Goal: Task Accomplishment & Management: Manage account settings

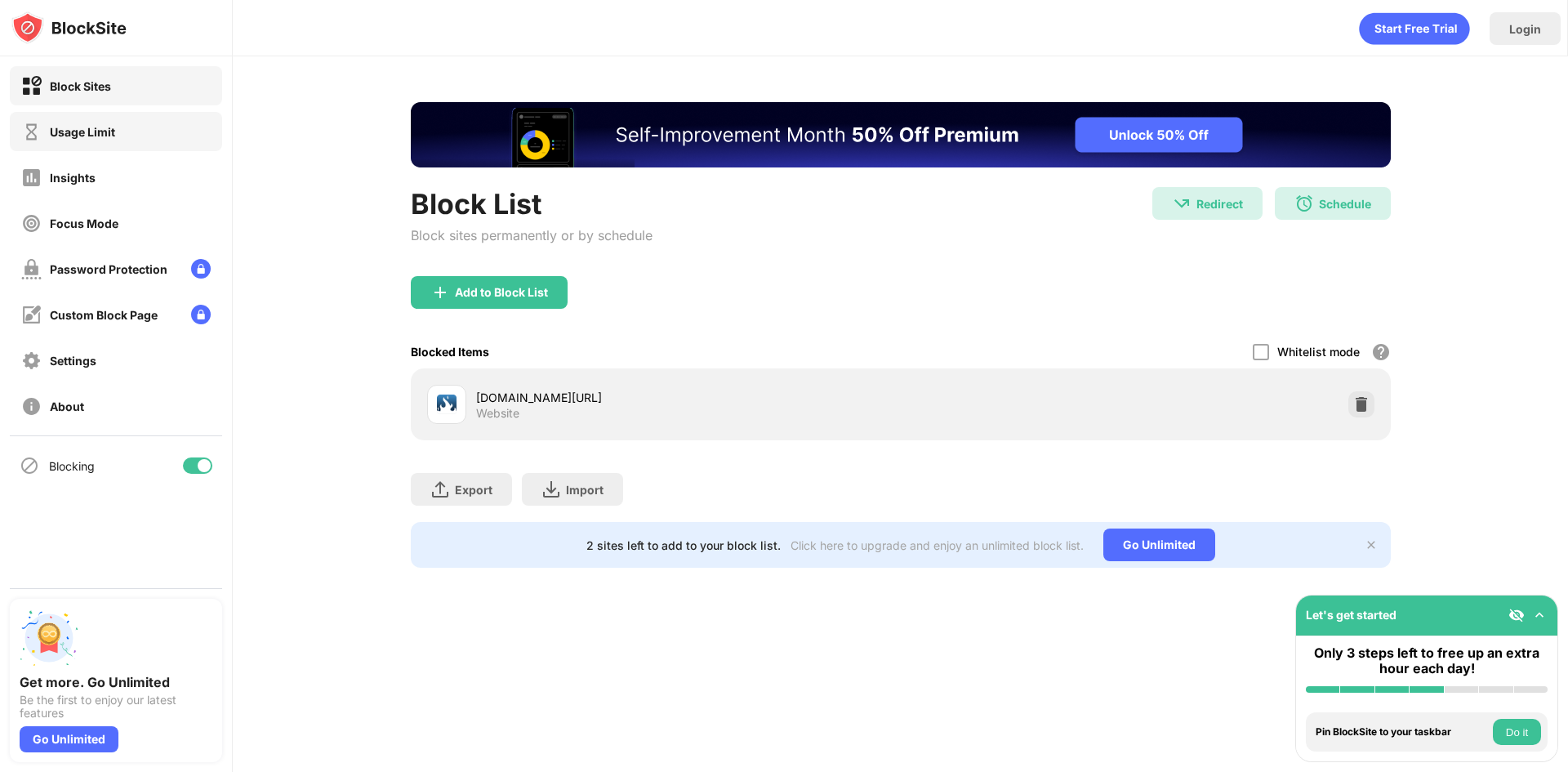
click at [120, 132] on div "Usage Limit" at bounding box center [115, 131] width 212 height 39
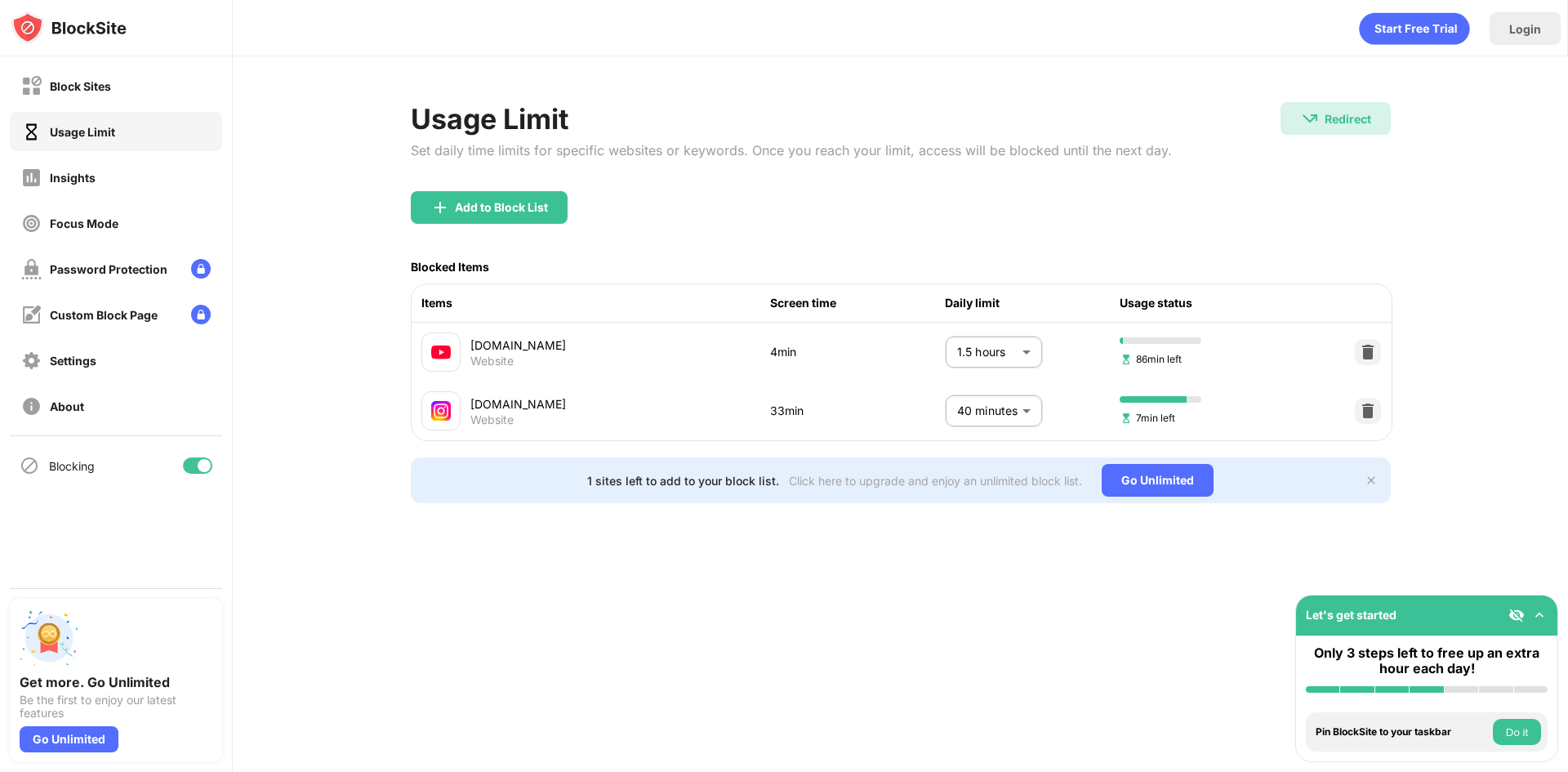
click at [120, 107] on div "Block Sites Usage Limit Insights Focus Mode Password Protection Custom Block Pa…" at bounding box center [116, 246] width 232 height 379
click at [152, 92] on div "Block Sites" at bounding box center [115, 85] width 212 height 39
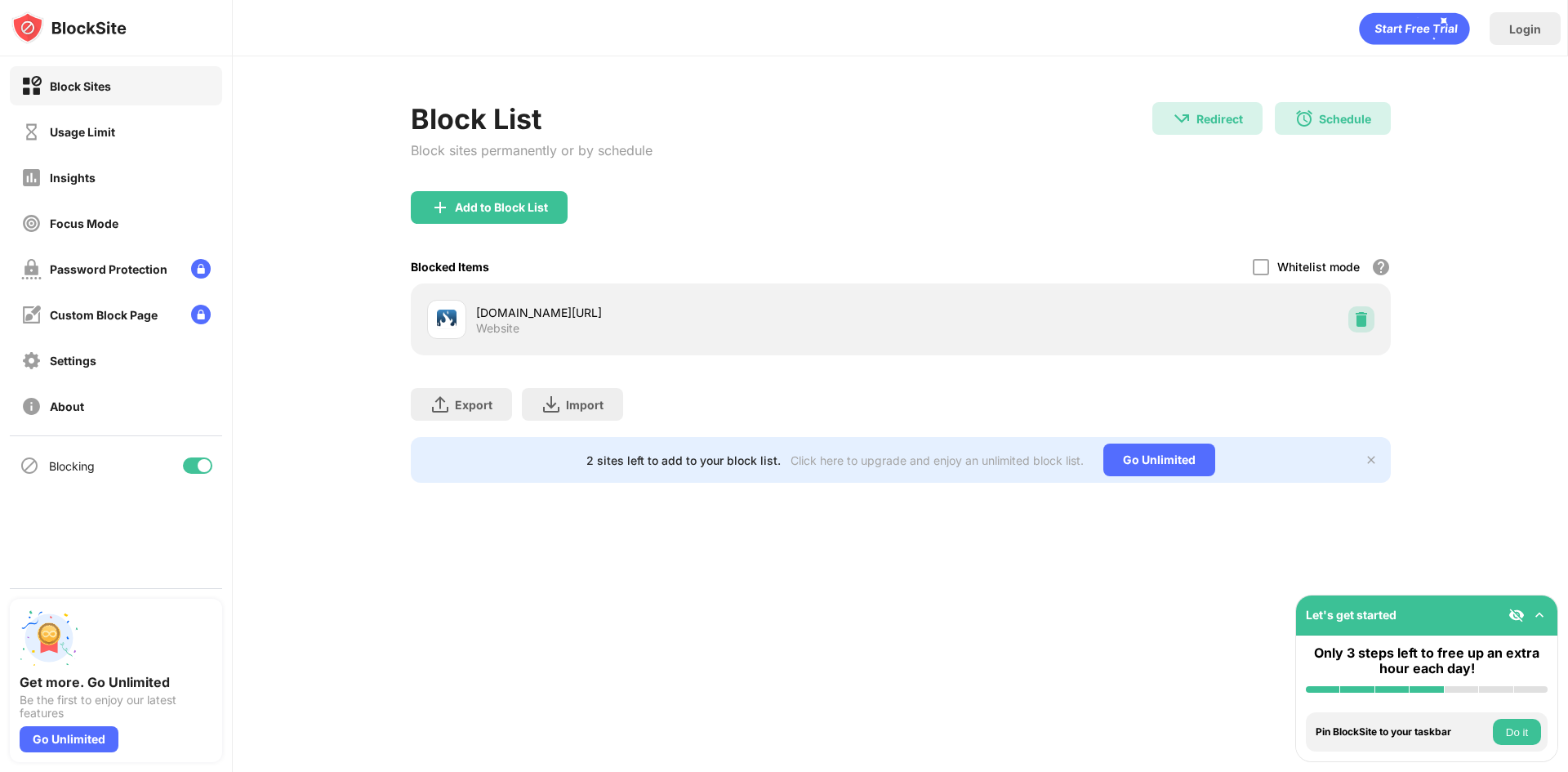
click at [1361, 329] on div at bounding box center [1360, 319] width 26 height 26
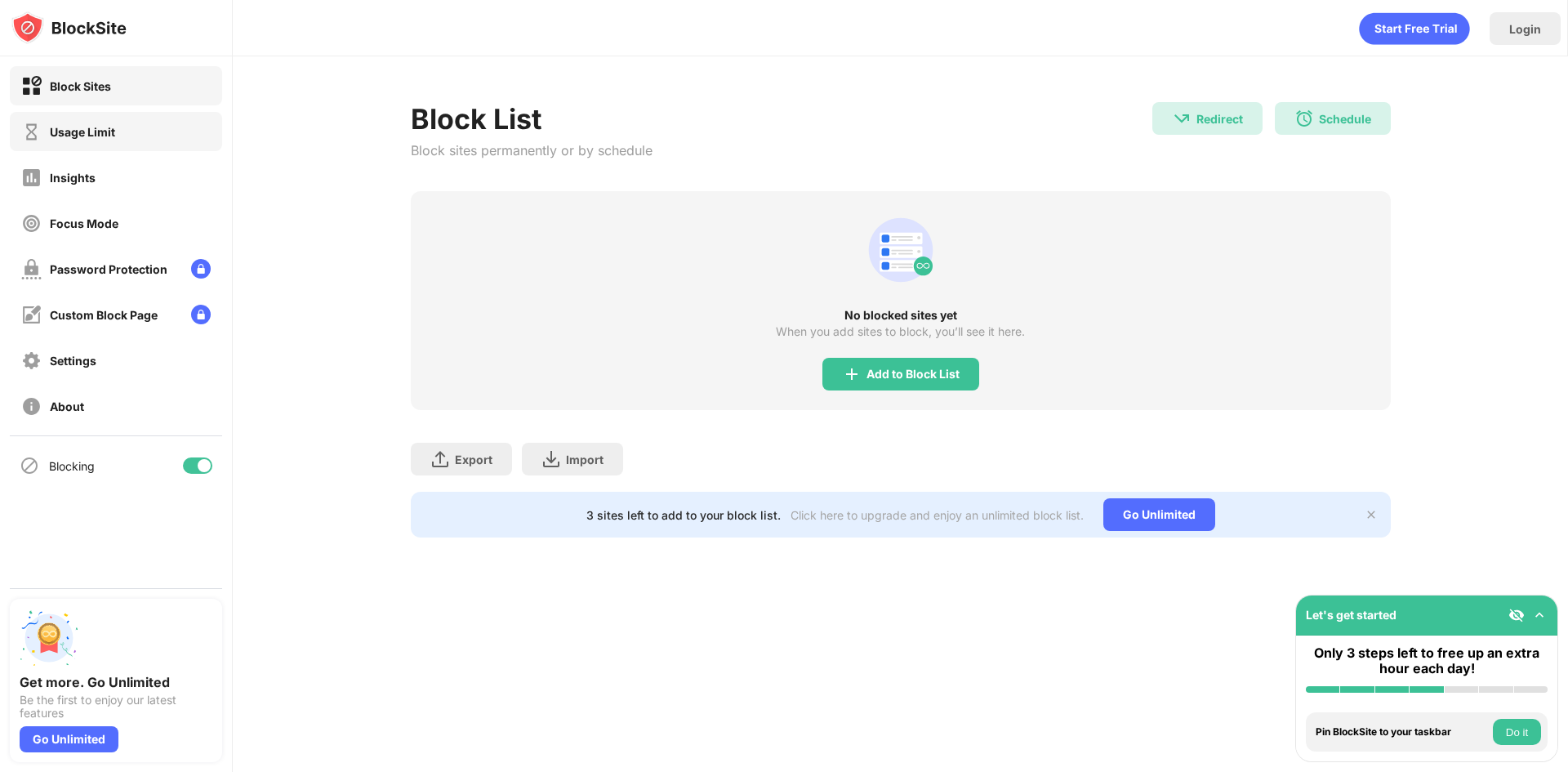
click at [157, 148] on div "Usage Limit" at bounding box center [115, 131] width 212 height 39
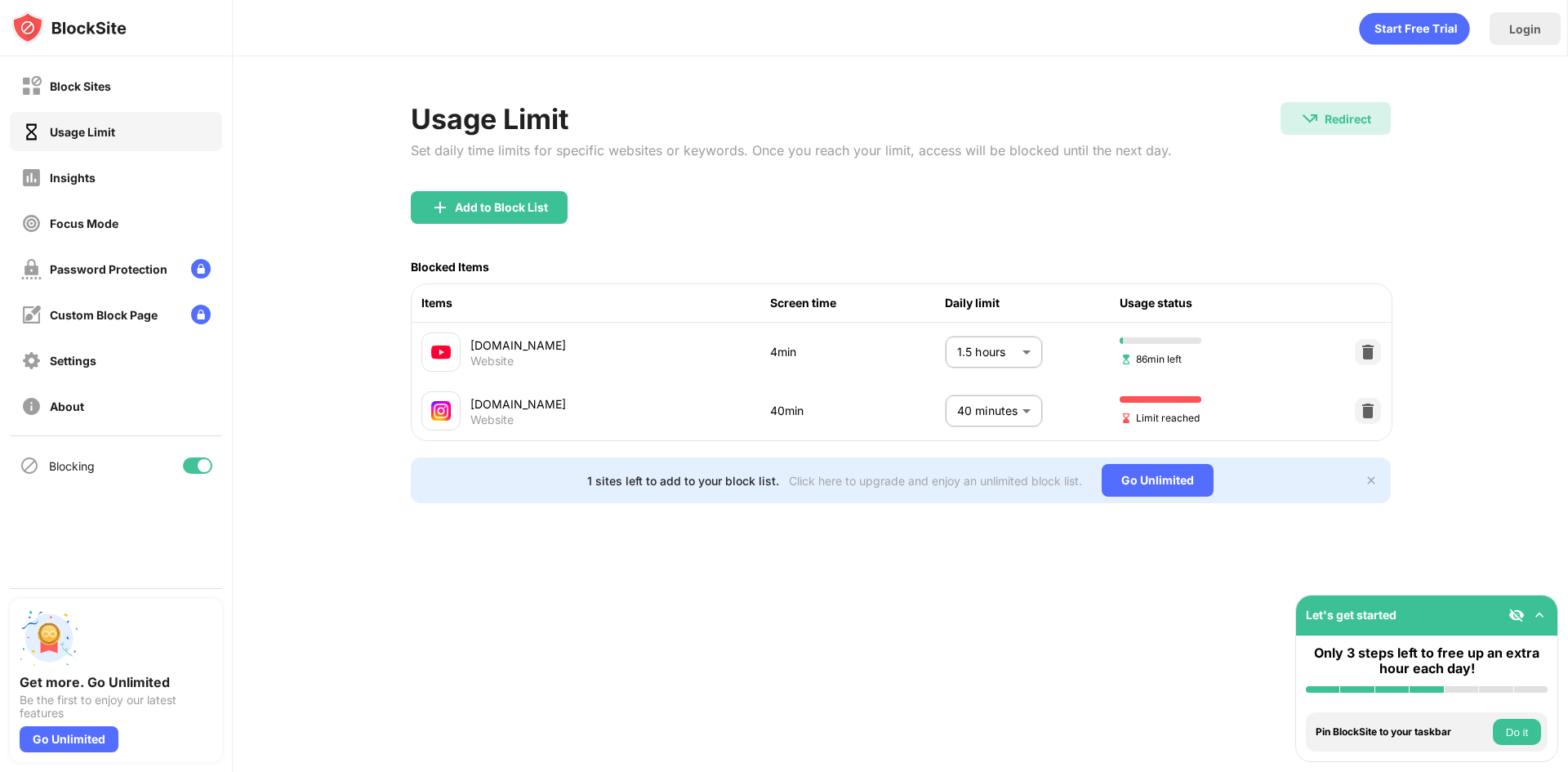
click at [989, 411] on body "Block Sites Usage Limit Insights Focus Mode Password Protection Custom Block Pa…" at bounding box center [784, 449] width 1568 height 900
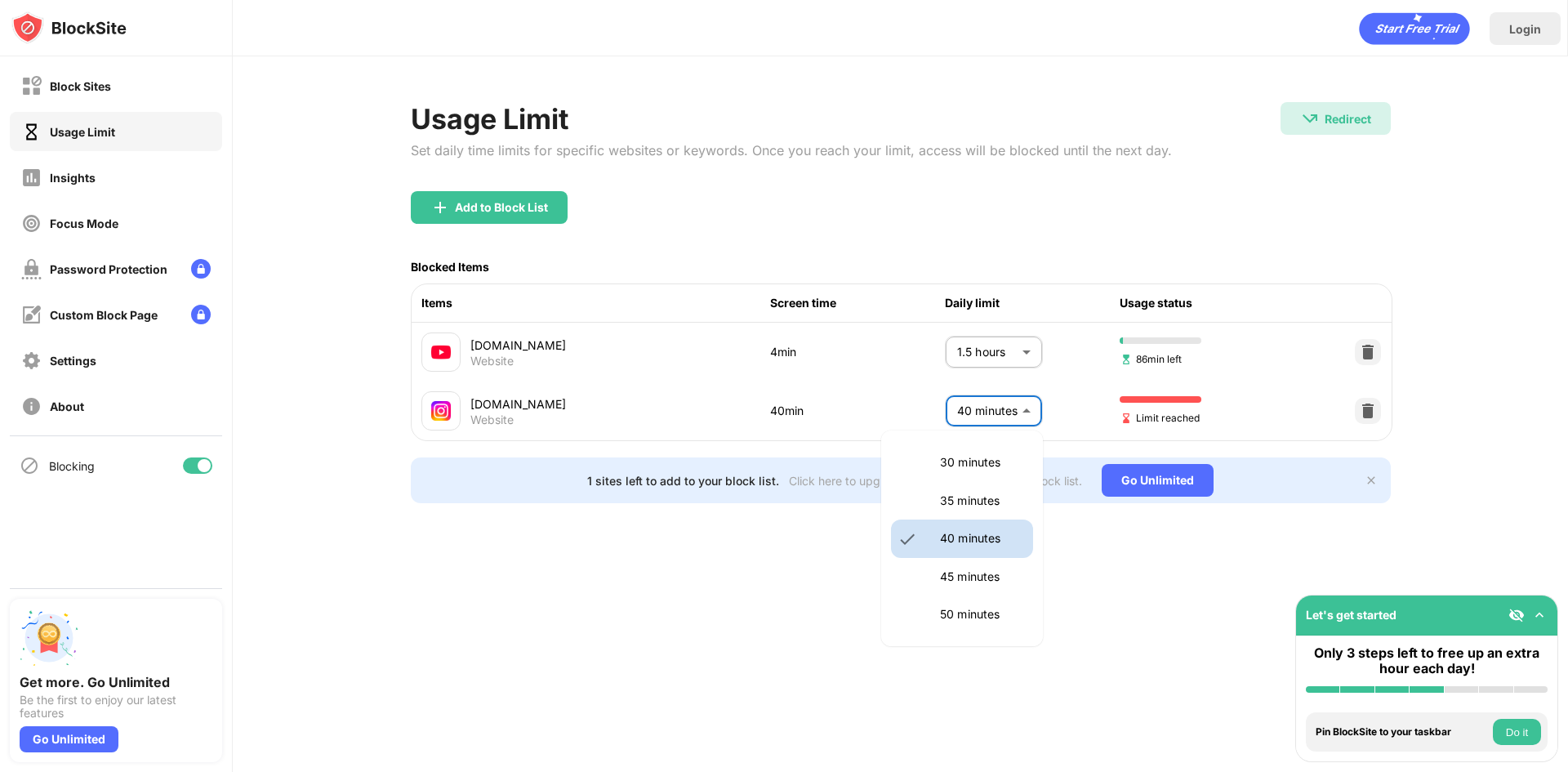
click at [969, 584] on p "45 minutes" at bounding box center [982, 576] width 84 height 18
type input "**"
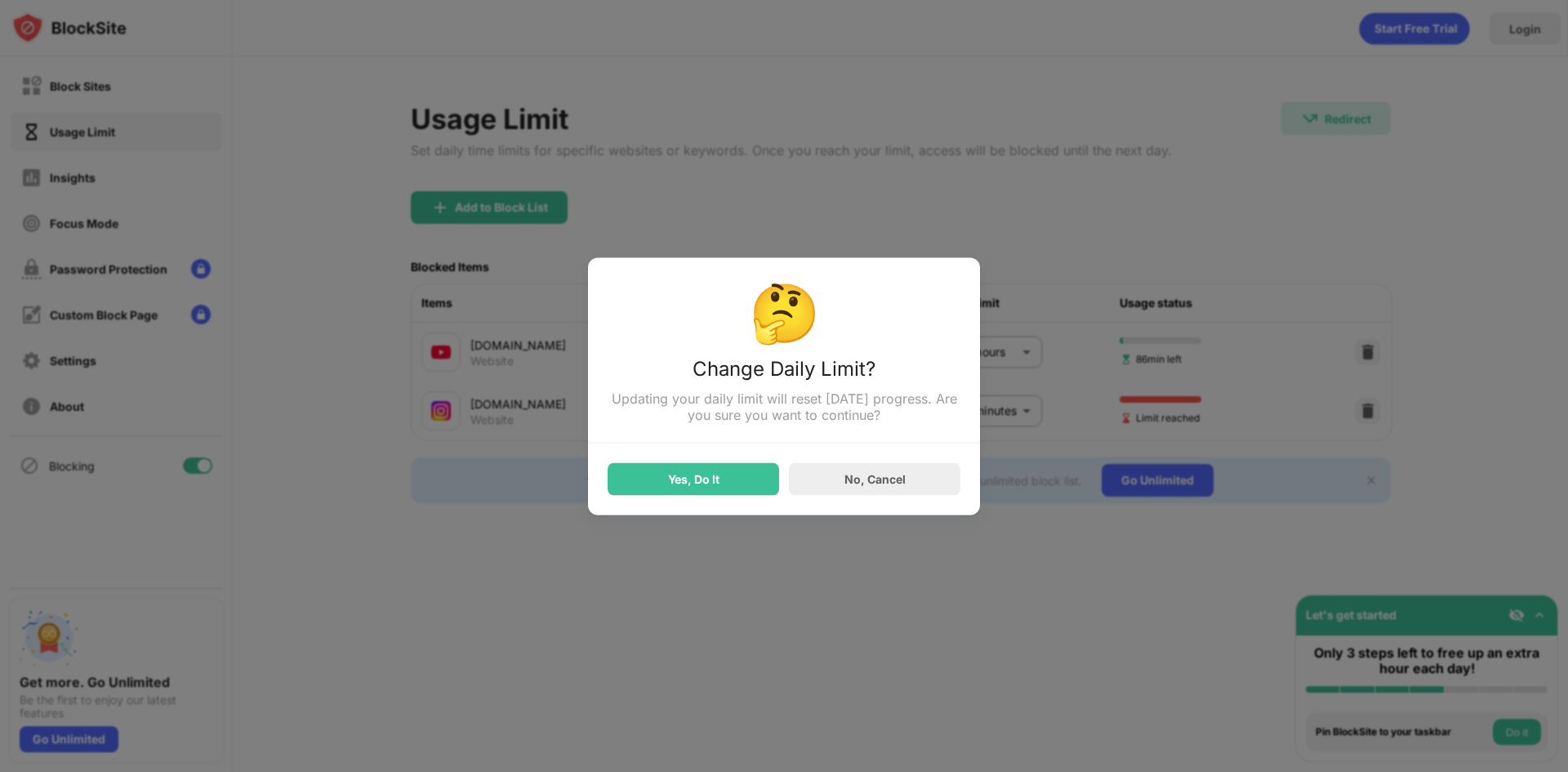
click at [749, 477] on div "Yes, Do It" at bounding box center [693, 479] width 171 height 32
